Goal: Task Accomplishment & Management: Manage account settings

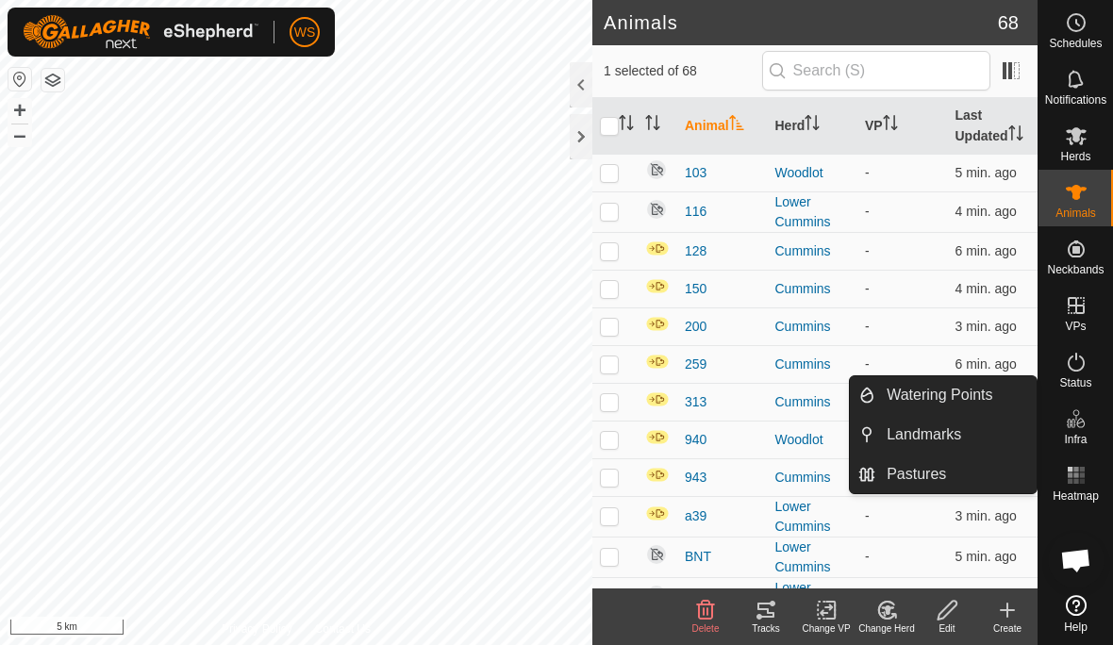
click at [969, 440] on link "Landmarks" at bounding box center [955, 435] width 161 height 38
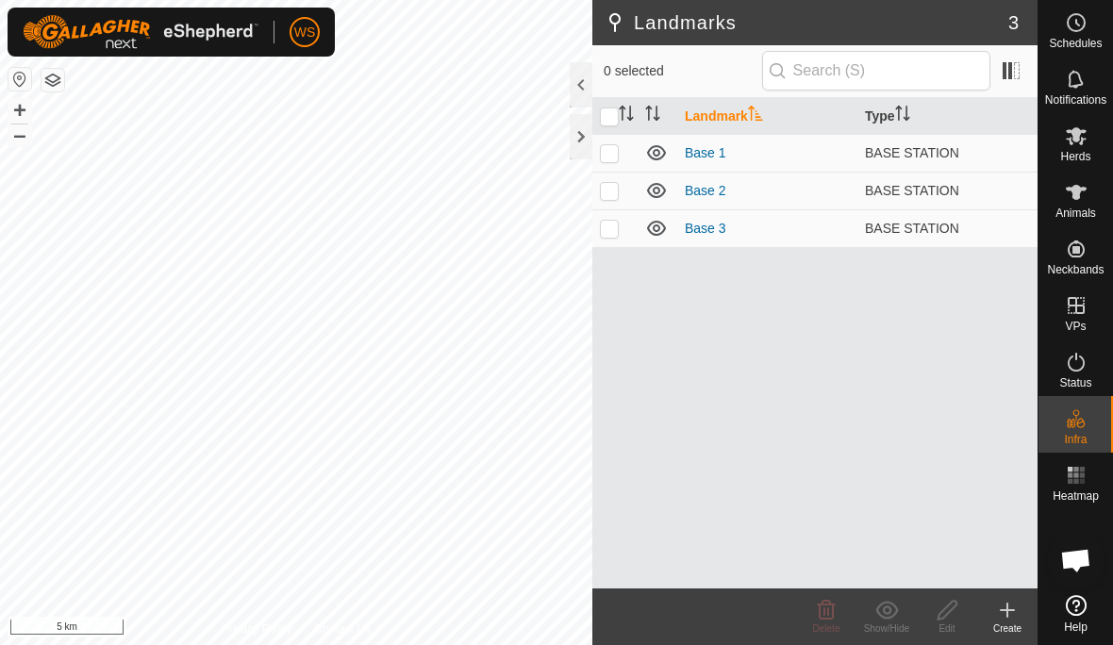
click at [703, 226] on link "Base 3" at bounding box center [705, 228] width 41 height 15
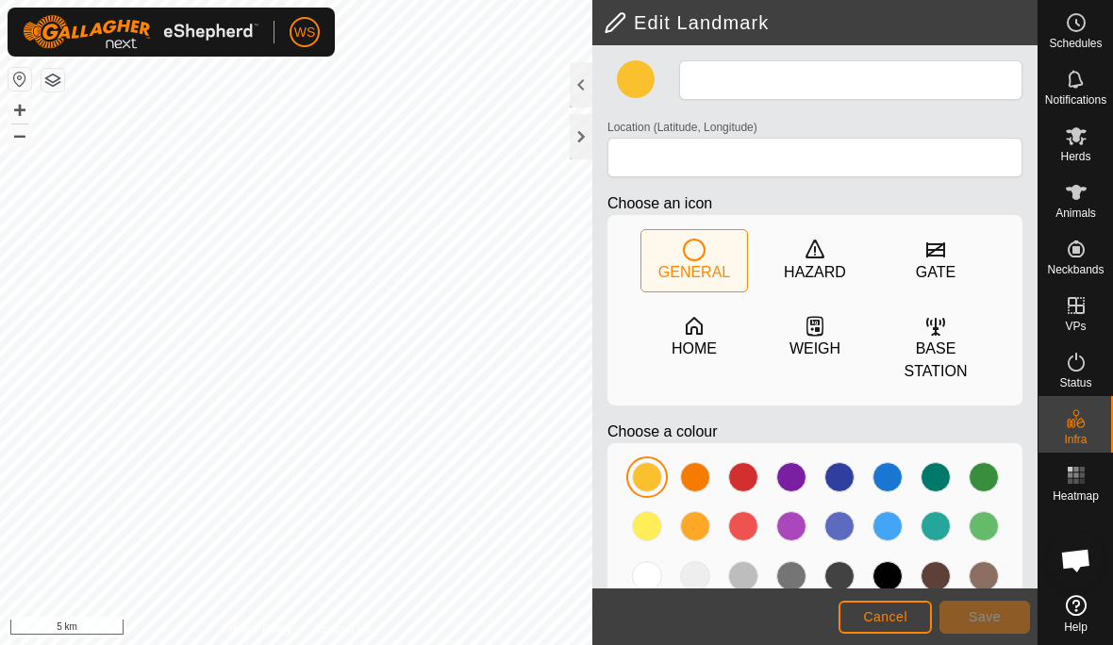
type input "Base 3"
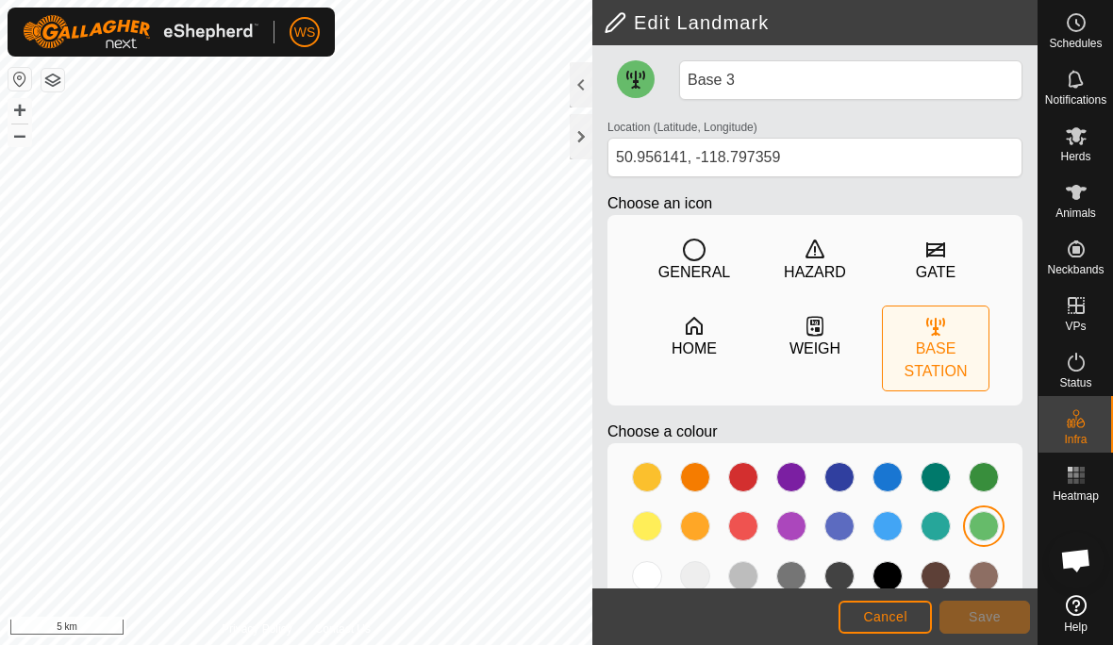
click at [583, 81] on div at bounding box center [581, 84] width 23 height 45
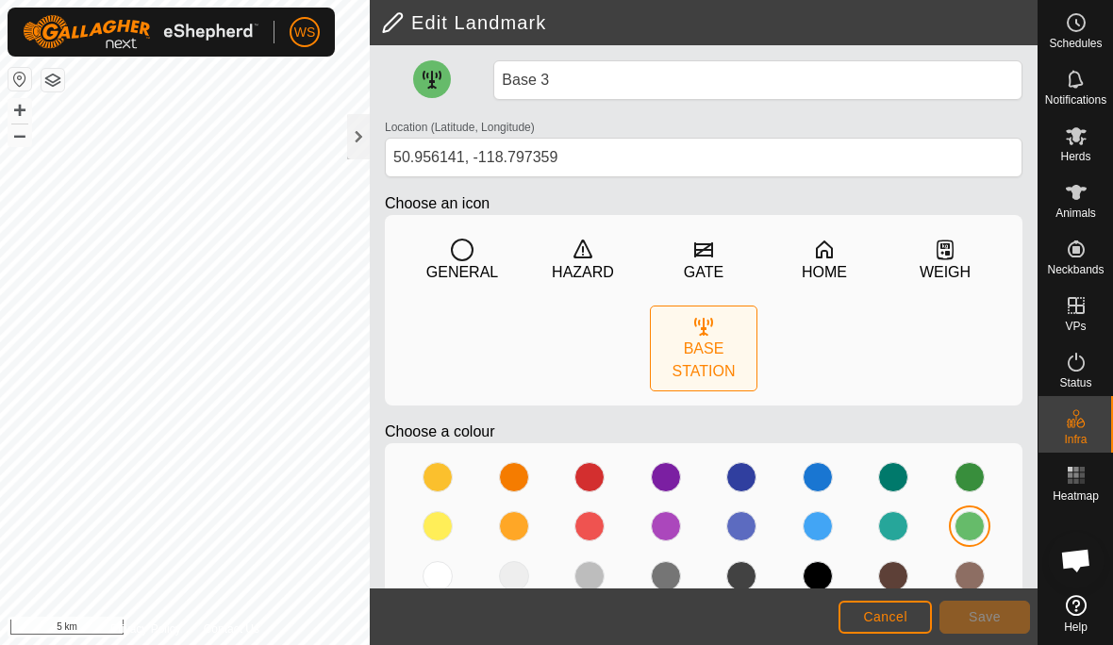
click at [366, 141] on div at bounding box center [358, 136] width 23 height 45
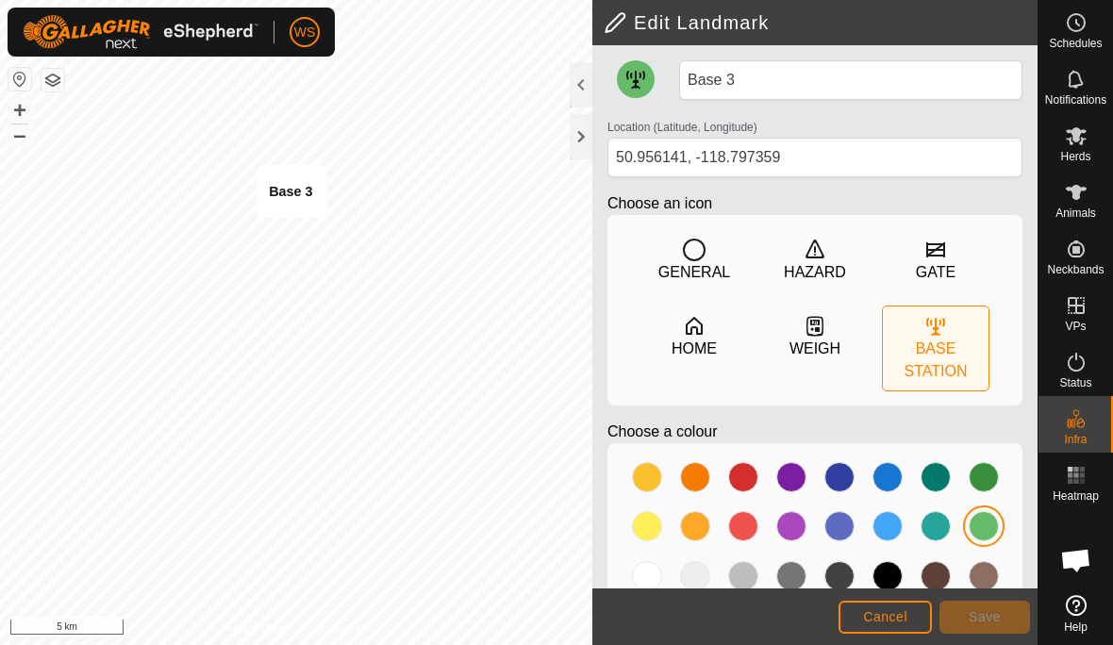
type input "50.956517, -118.796166"
click at [907, 614] on button "Cancel" at bounding box center [884, 617] width 93 height 33
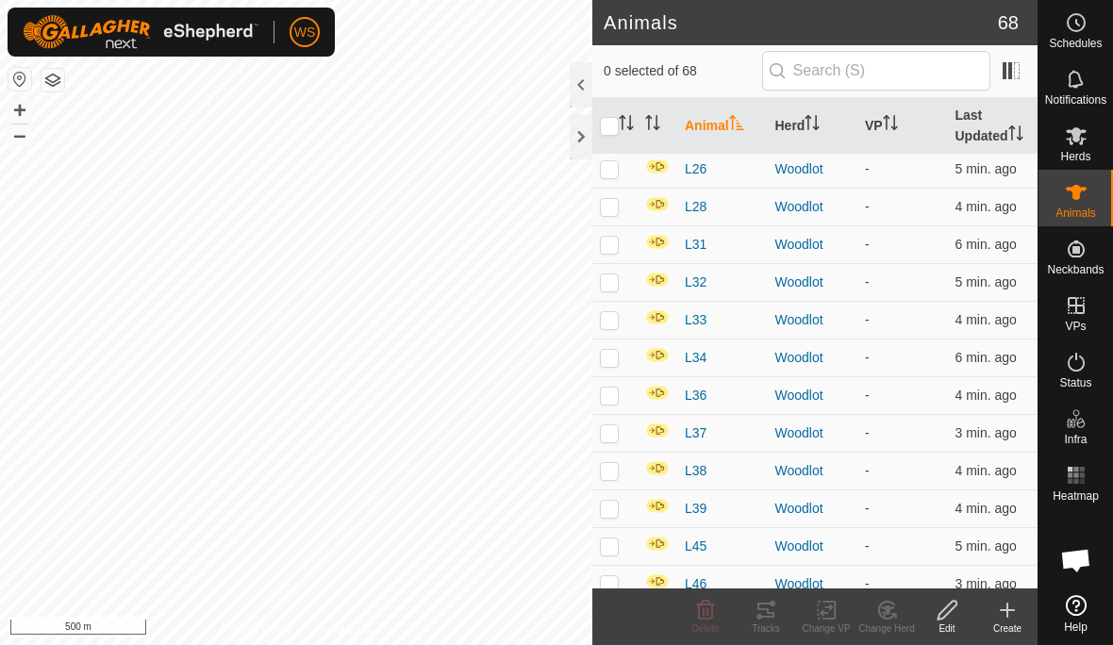
scroll to position [1840, 0]
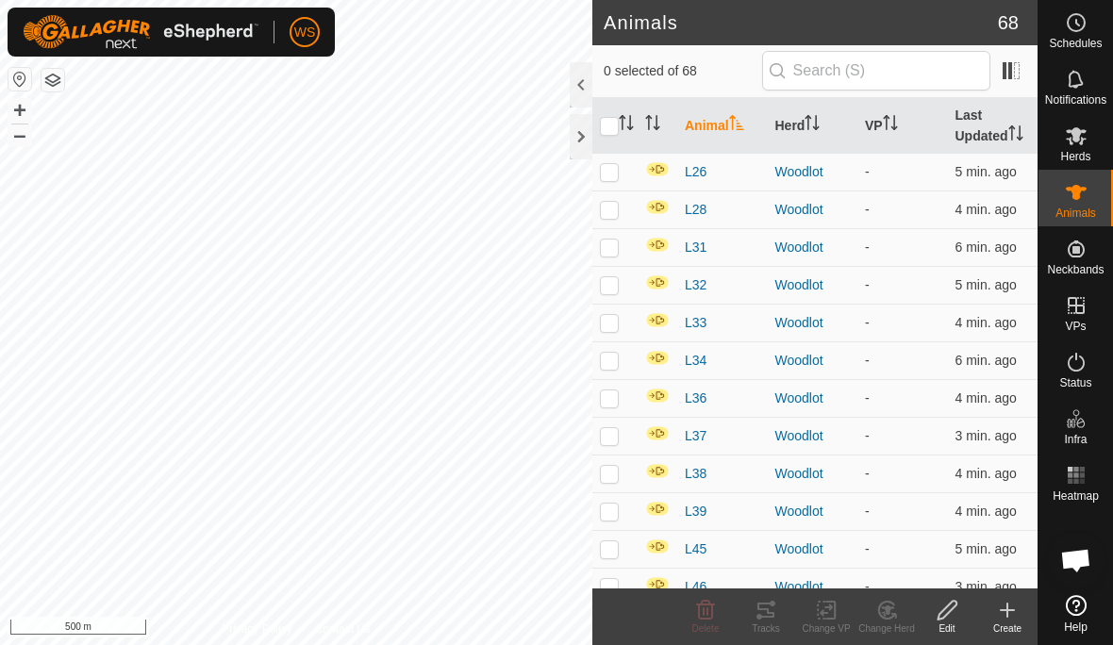
checkbox input "true"
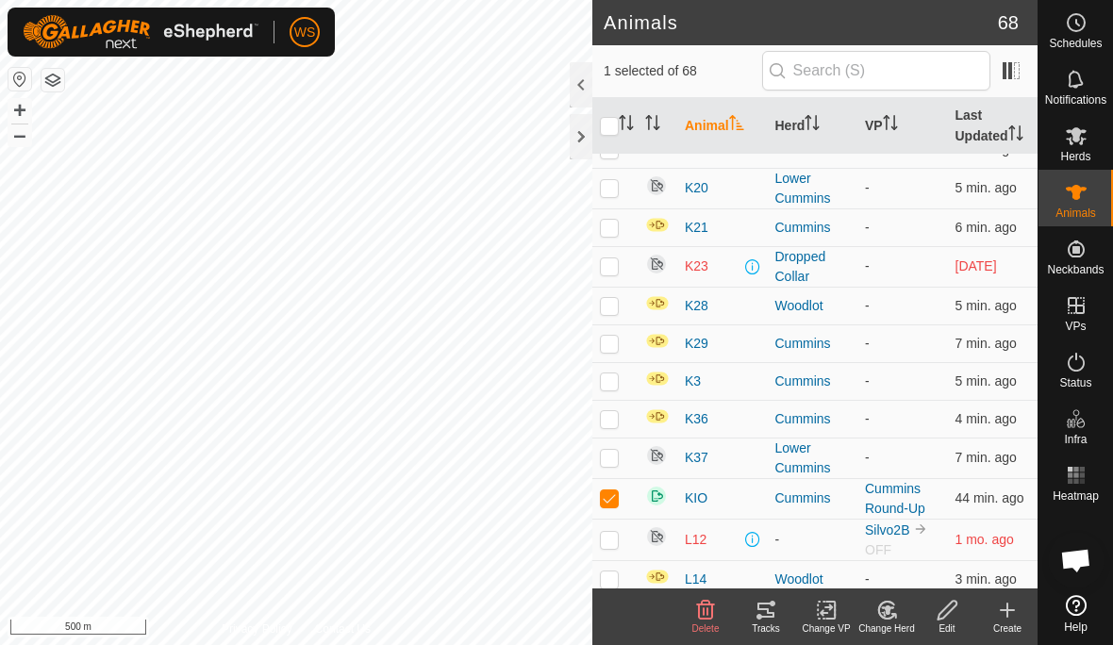
scroll to position [1306, 0]
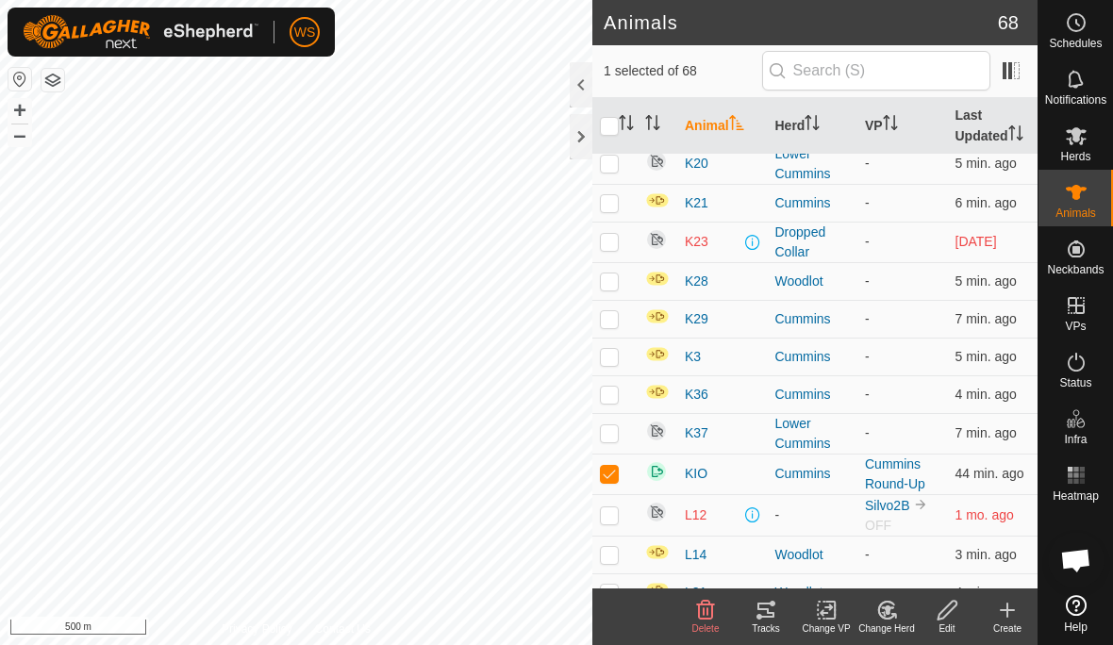
checkbox input "true"
checkbox input "false"
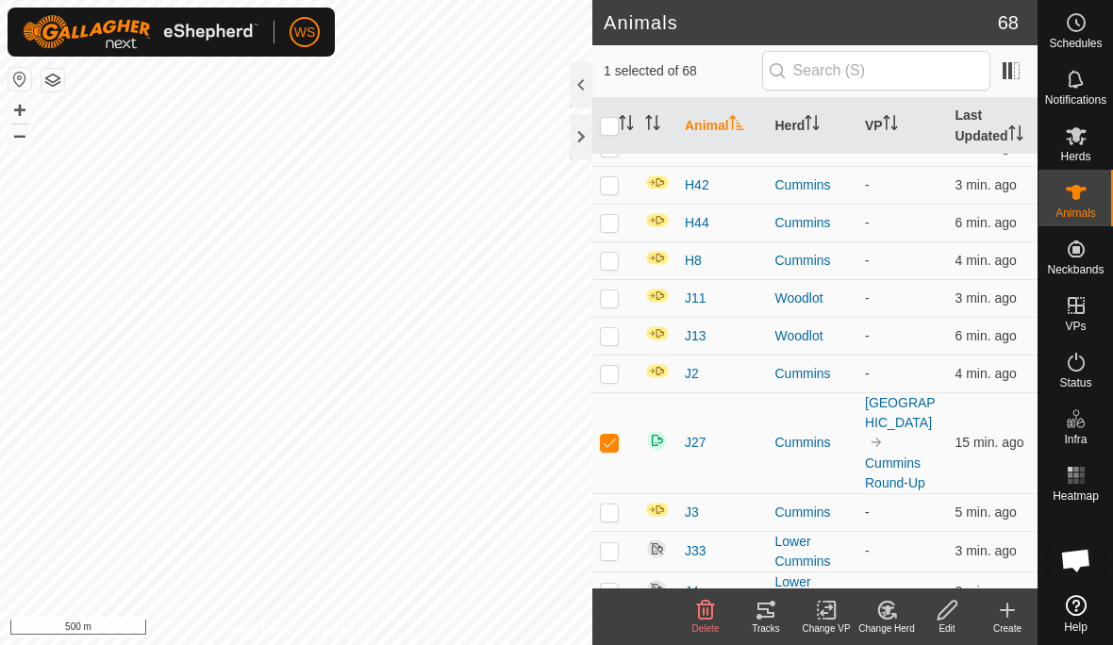
scroll to position [719, 0]
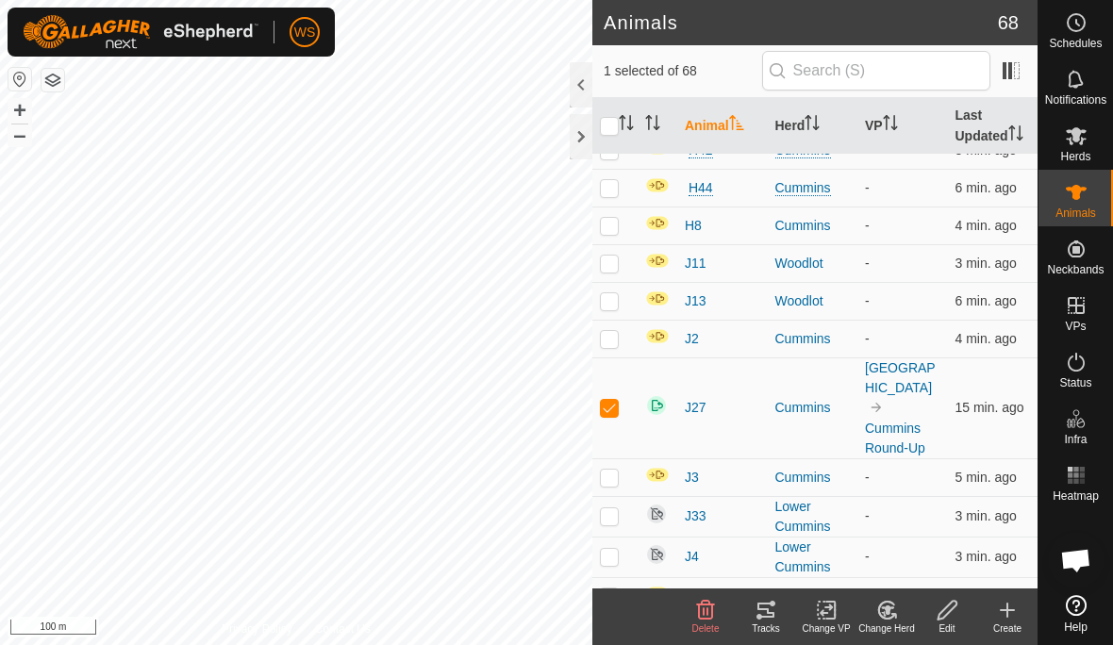
checkbox input "true"
checkbox input "false"
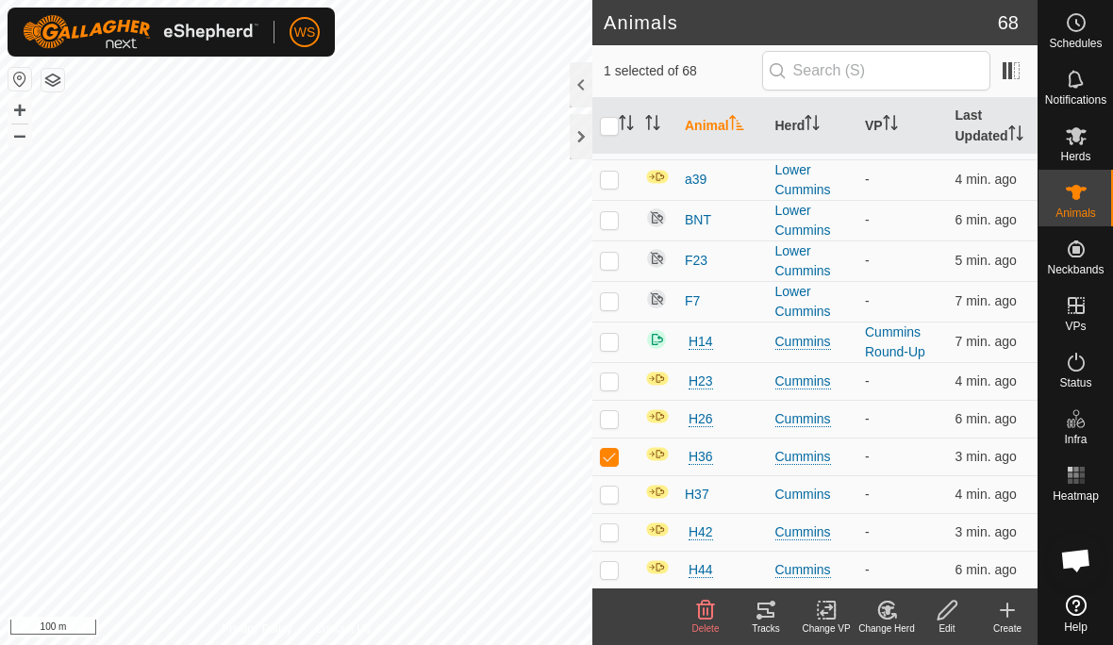
scroll to position [356, 0]
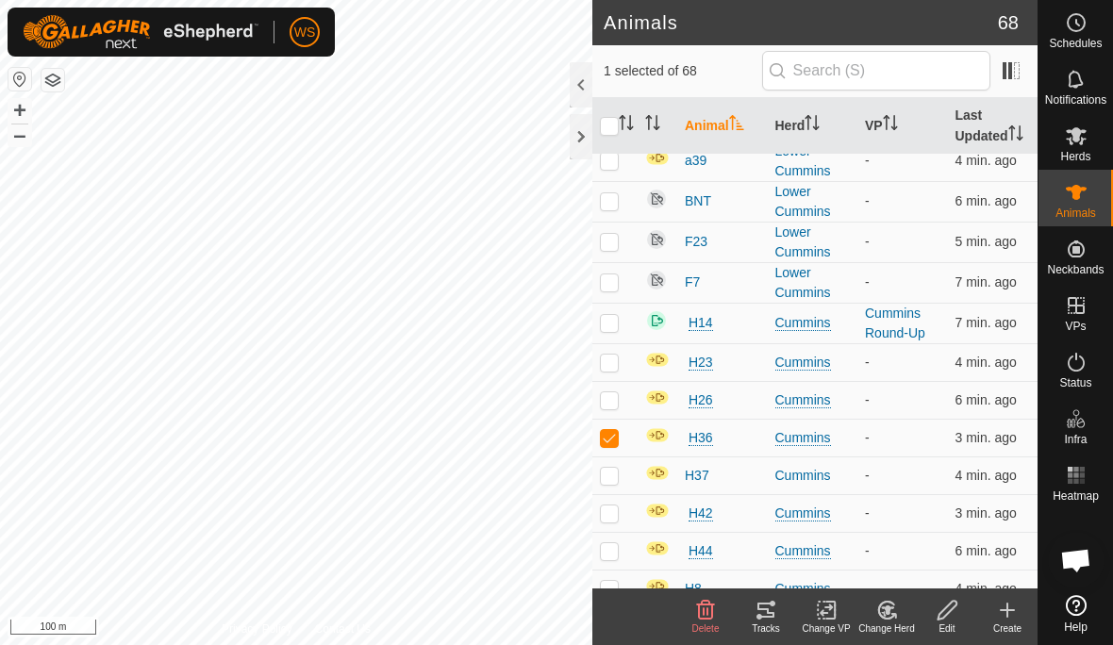
checkbox input "true"
checkbox input "false"
checkbox input "true"
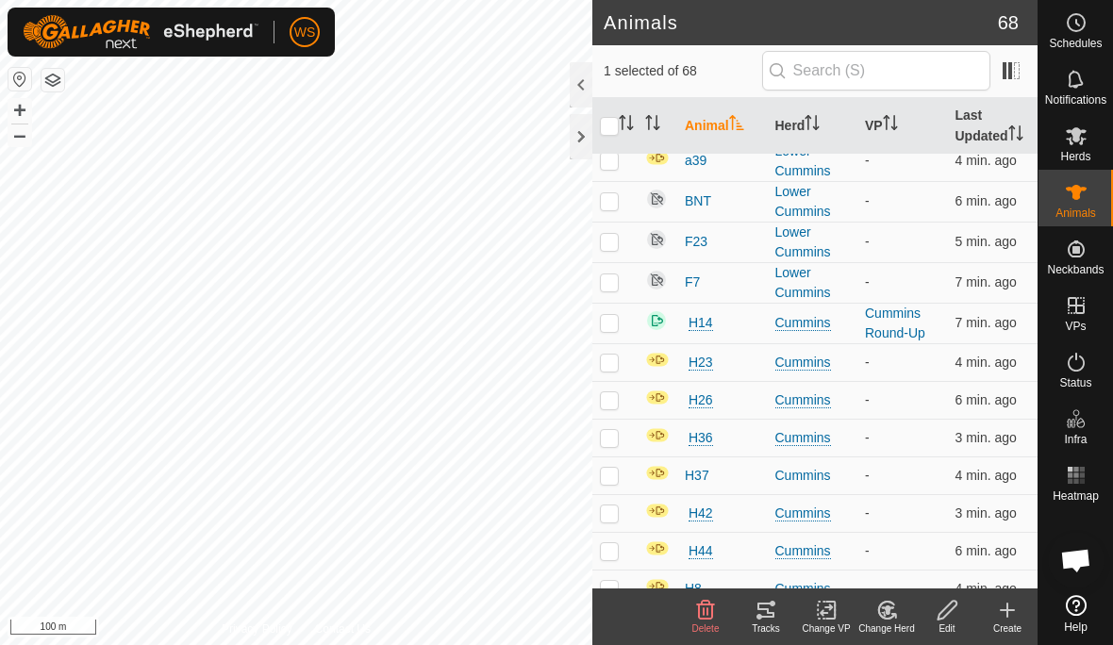
checkbox input "false"
checkbox input "true"
checkbox input "false"
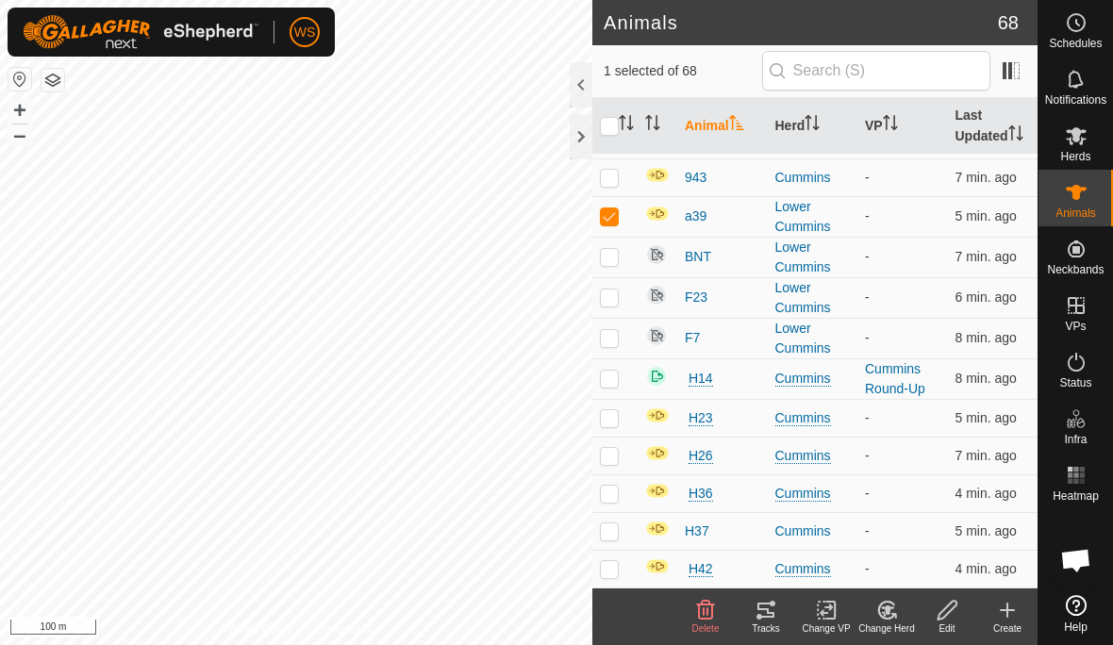
scroll to position [299, 0]
click at [580, 141] on div at bounding box center [581, 136] width 23 height 45
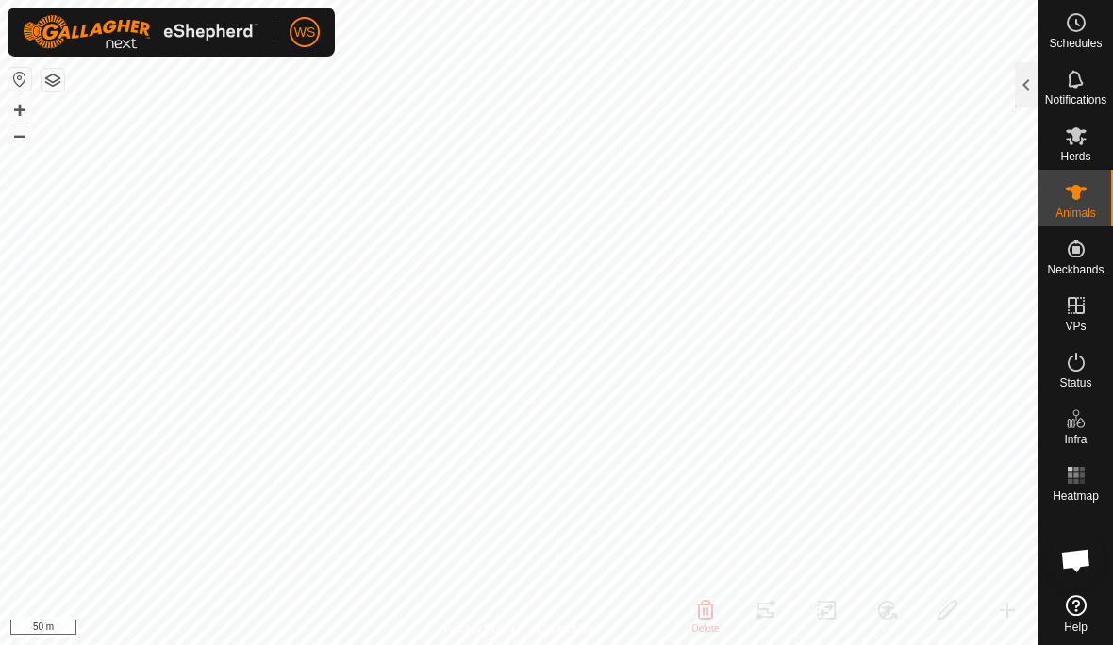
checkbox input "false"
checkbox input "true"
click at [365, 110] on span "Settings" at bounding box center [359, 110] width 55 height 15
click at [1020, 95] on div at bounding box center [1026, 84] width 23 height 45
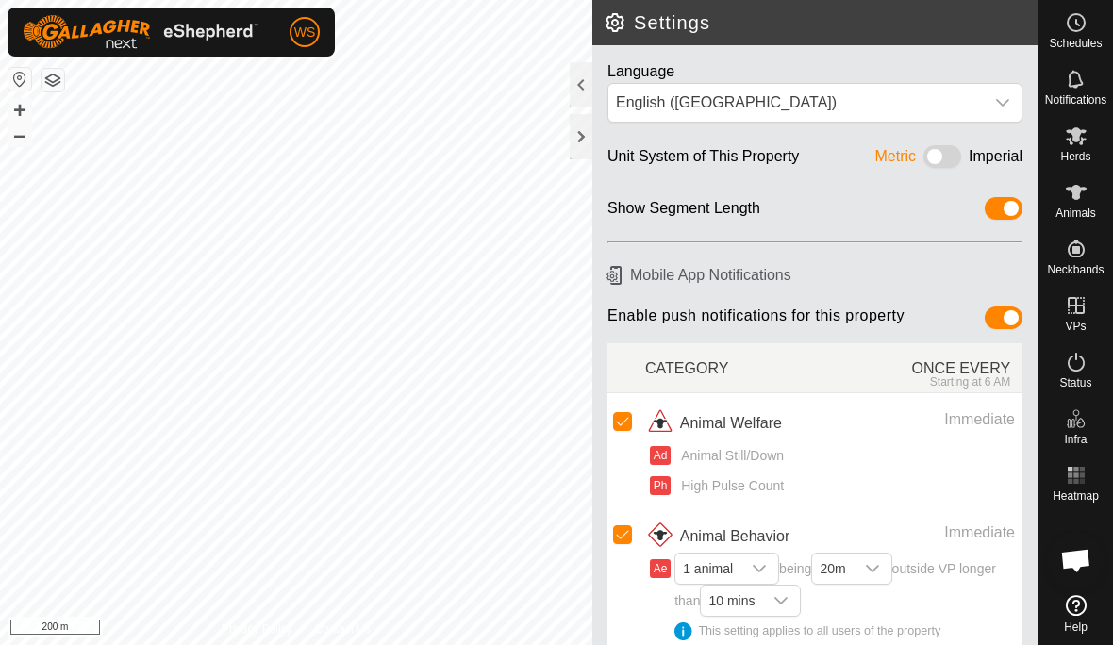
click at [989, 367] on div "ONCE EVERY Starting at 6 AM" at bounding box center [928, 367] width 189 height 41
click at [399, 111] on link "Settings" at bounding box center [391, 110] width 187 height 30
